Goal: Find specific page/section: Find specific page/section

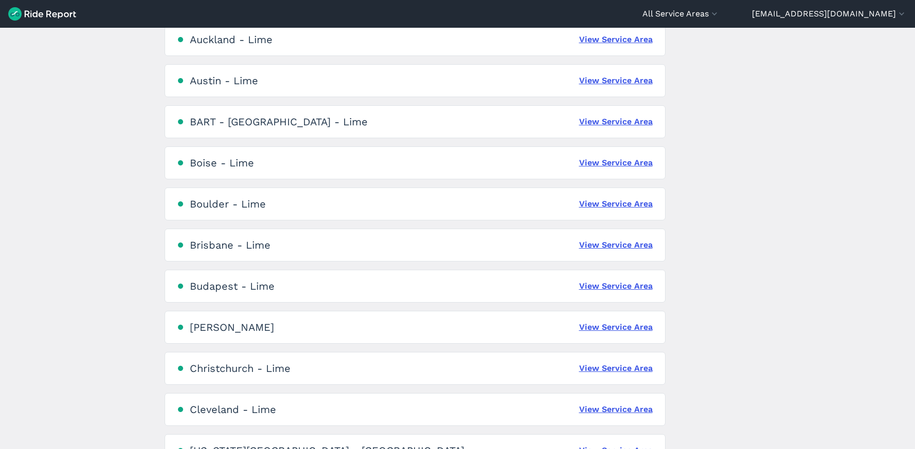
scroll to position [363, 0]
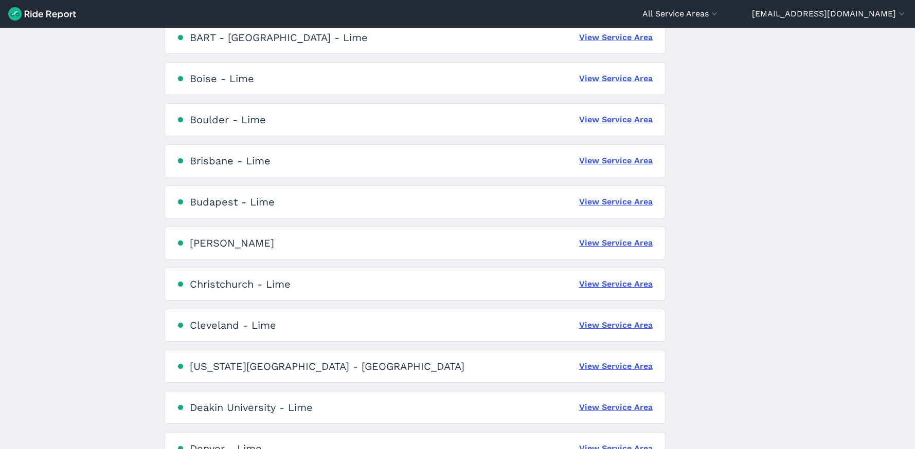
click at [594, 236] on div "Charlotte - Lime View Service Area" at bounding box center [415, 243] width 501 height 33
click at [600, 242] on link "View Service Area" at bounding box center [616, 243] width 74 height 12
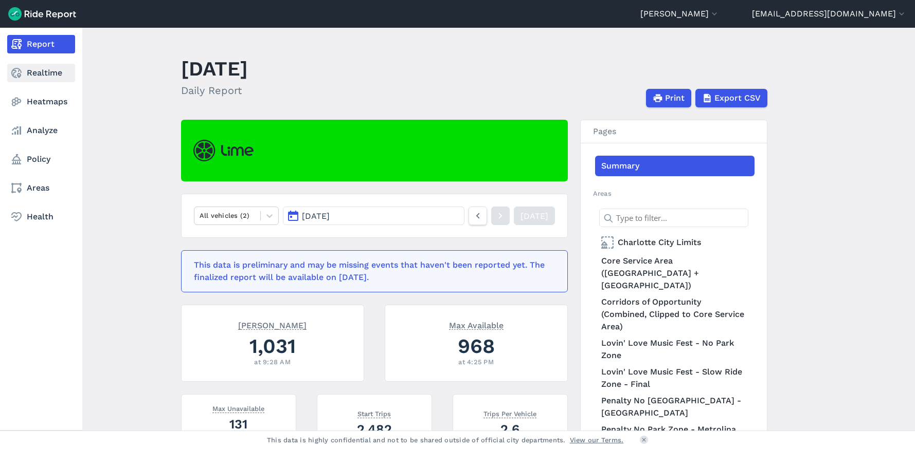
click at [34, 76] on link "Realtime" at bounding box center [41, 73] width 68 height 19
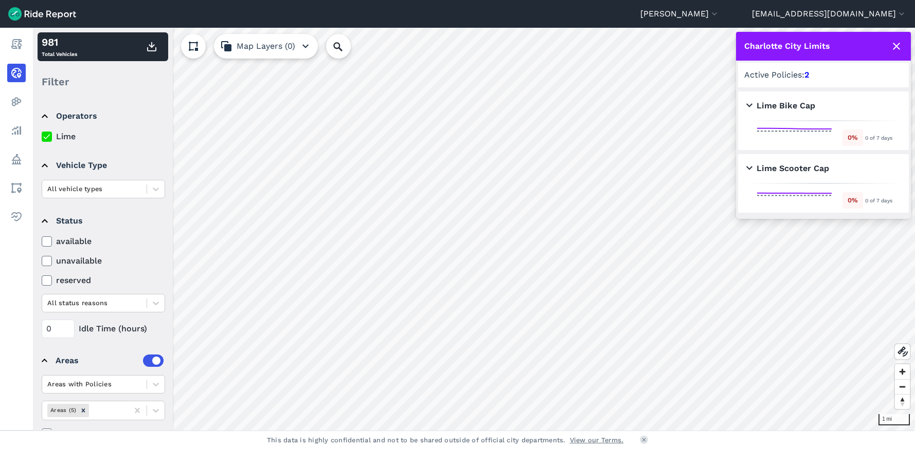
click at [898, 48] on use at bounding box center [896, 46] width 7 height 7
